Goal: Find specific page/section: Find specific page/section

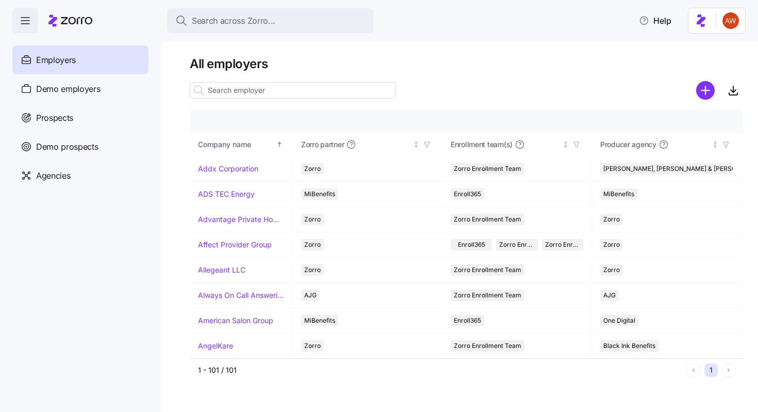
click at [218, 90] on input at bounding box center [293, 90] width 206 height 17
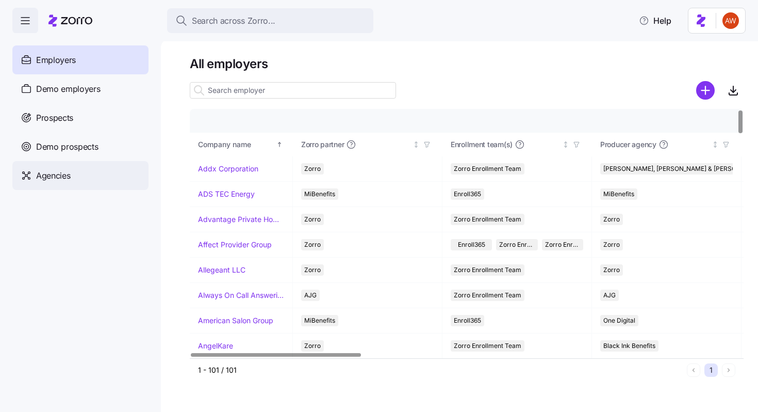
click at [76, 173] on div "Agencies" at bounding box center [80, 175] width 136 height 29
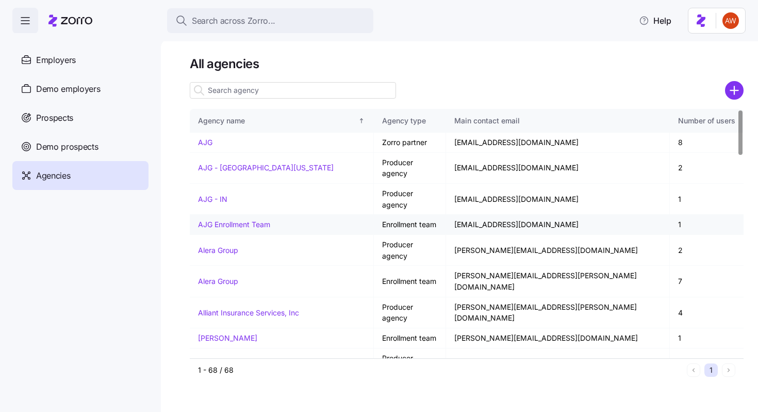
click at [215, 220] on link "AJG Enrollment Team" at bounding box center [234, 224] width 72 height 9
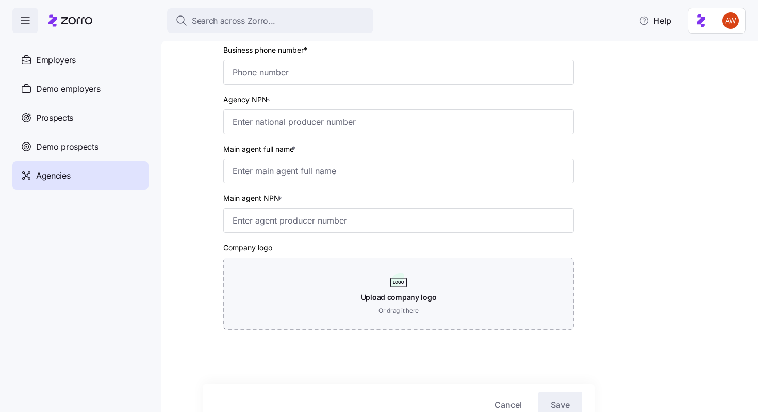
scroll to position [436, 0]
